Goal: Task Accomplishment & Management: Manage account settings

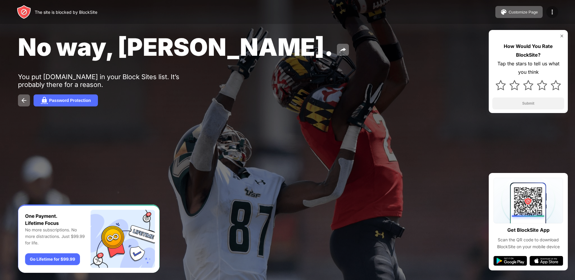
click at [554, 11] on img at bounding box center [552, 11] width 7 height 7
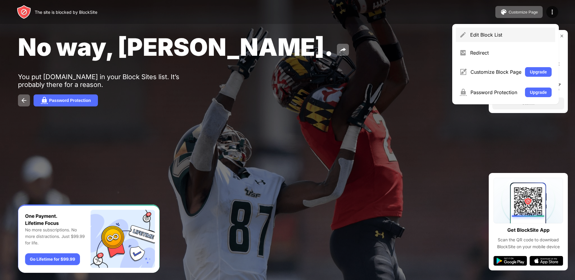
click at [471, 39] on div "Edit Block List" at bounding box center [506, 35] width 100 height 14
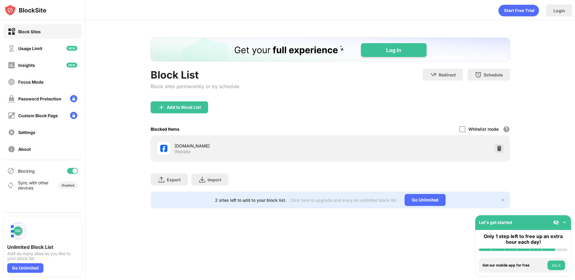
drag, startPoint x: 498, startPoint y: 159, endPoint x: 498, endPoint y: 148, distance: 11.1
click at [498, 158] on div "facebook.com Website" at bounding box center [331, 148] width 360 height 26
click at [498, 149] on img at bounding box center [500, 148] width 6 height 6
